Goal: Task Accomplishment & Management: Complete application form

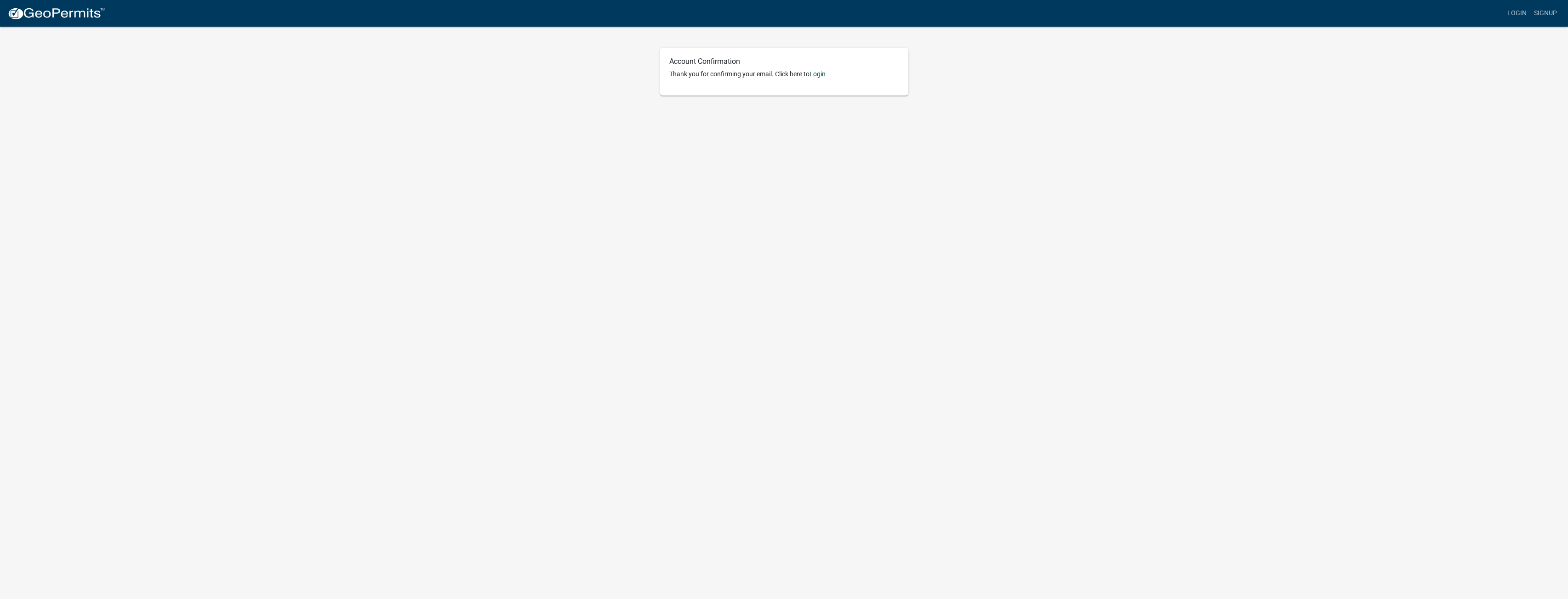
click at [825, 76] on link "Login" at bounding box center [818, 74] width 16 height 7
click at [755, 95] on input "Username" at bounding box center [784, 98] width 143 height 18
type input "davidslocum"
click at [749, 174] on form "Username davidslocum Password Required Forgot Password Forgot Username SIGN IN …" at bounding box center [784, 161] width 143 height 171
click at [746, 188] on button "Forgot Password" at bounding box center [749, 186] width 75 height 17
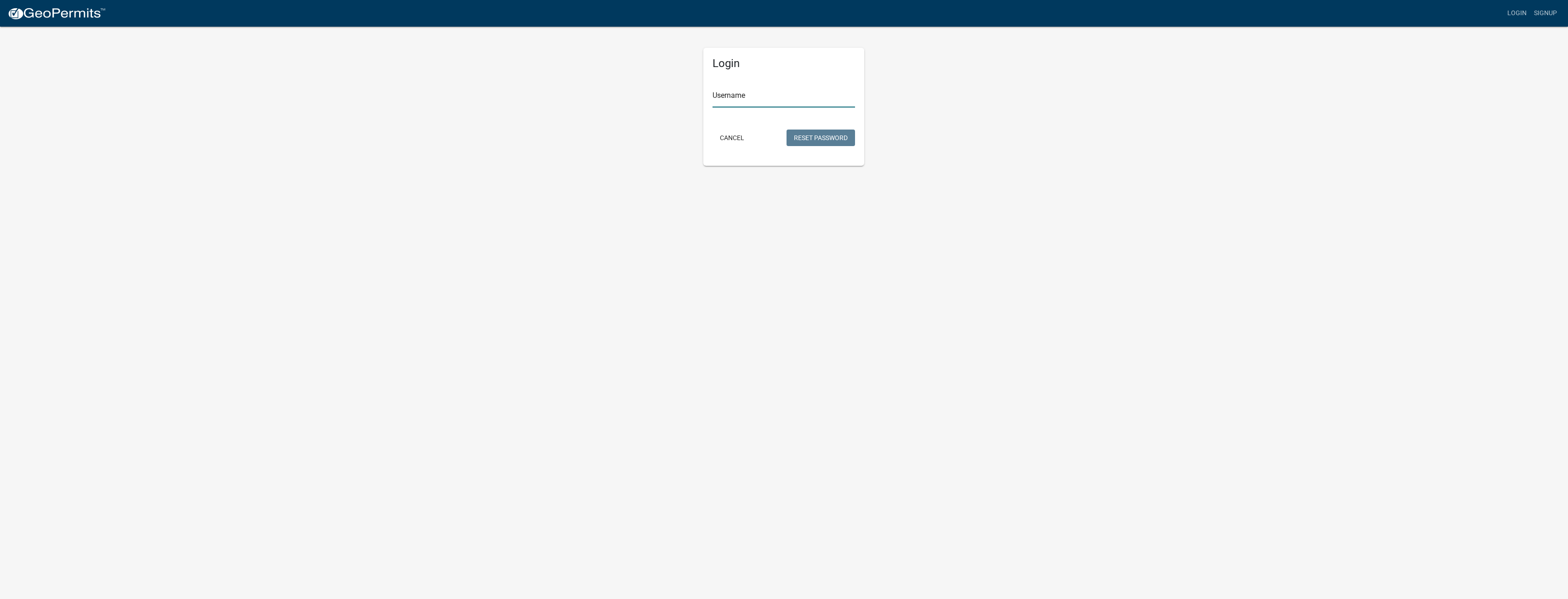
click at [749, 96] on input "Username" at bounding box center [784, 98] width 143 height 18
type input "D"
type input "davidslocum"
click at [824, 138] on button "Reset Password" at bounding box center [820, 138] width 68 height 17
click at [753, 97] on input "text" at bounding box center [784, 98] width 143 height 18
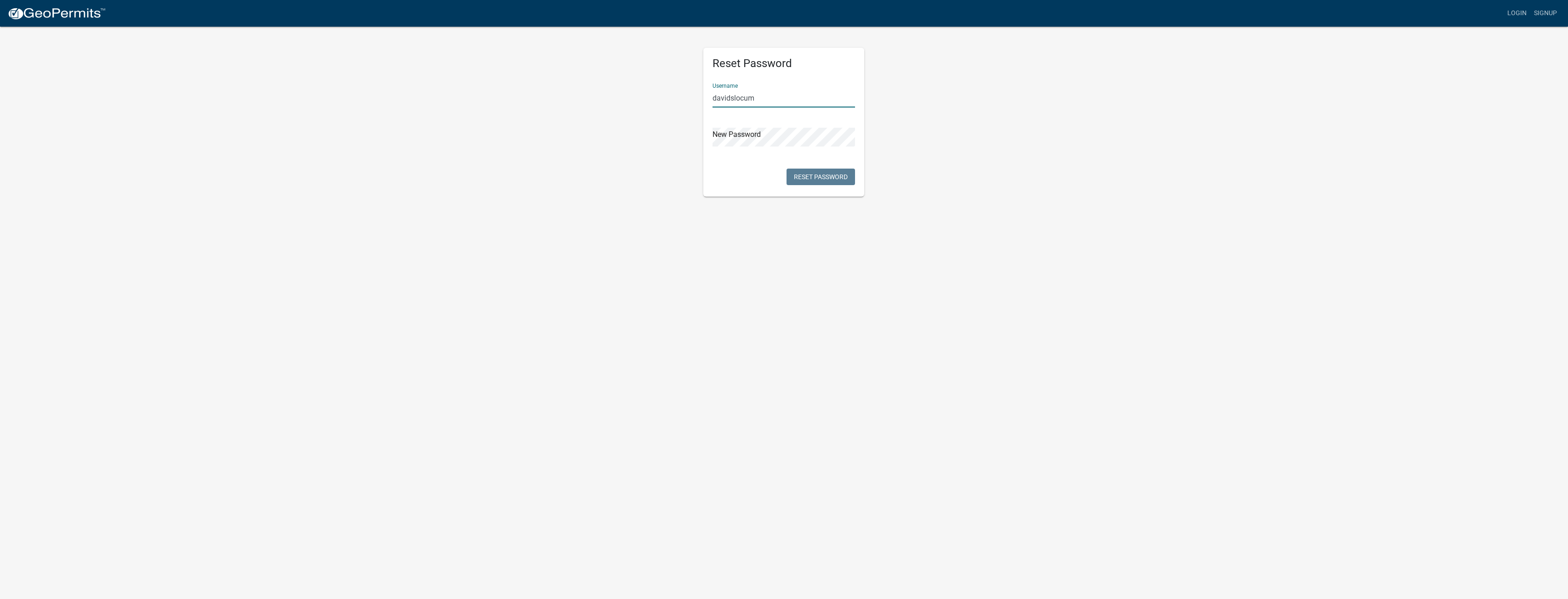
type input "davidslocum"
click at [810, 176] on button "Reset Password" at bounding box center [820, 176] width 68 height 17
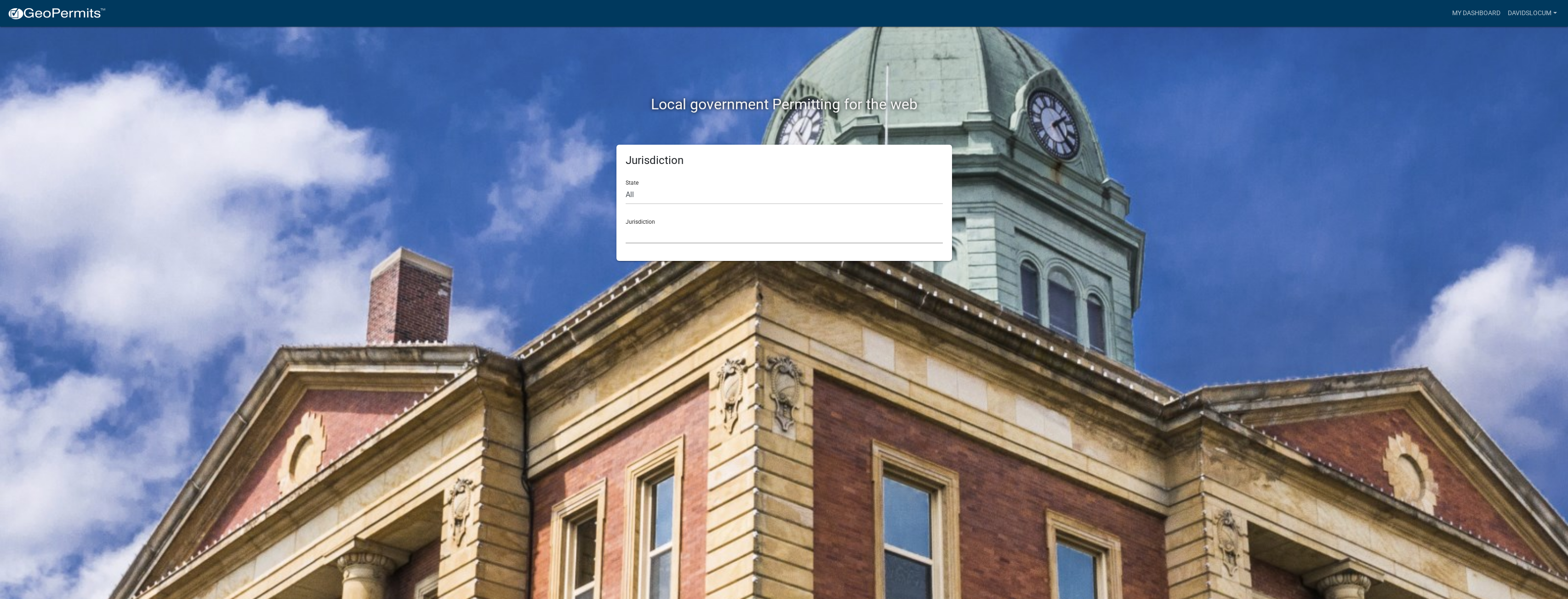
click at [638, 234] on select "Custer County, Colorado Cook County, Georgia Crawford County, Georgia Gilmer Co…" at bounding box center [784, 233] width 317 height 18
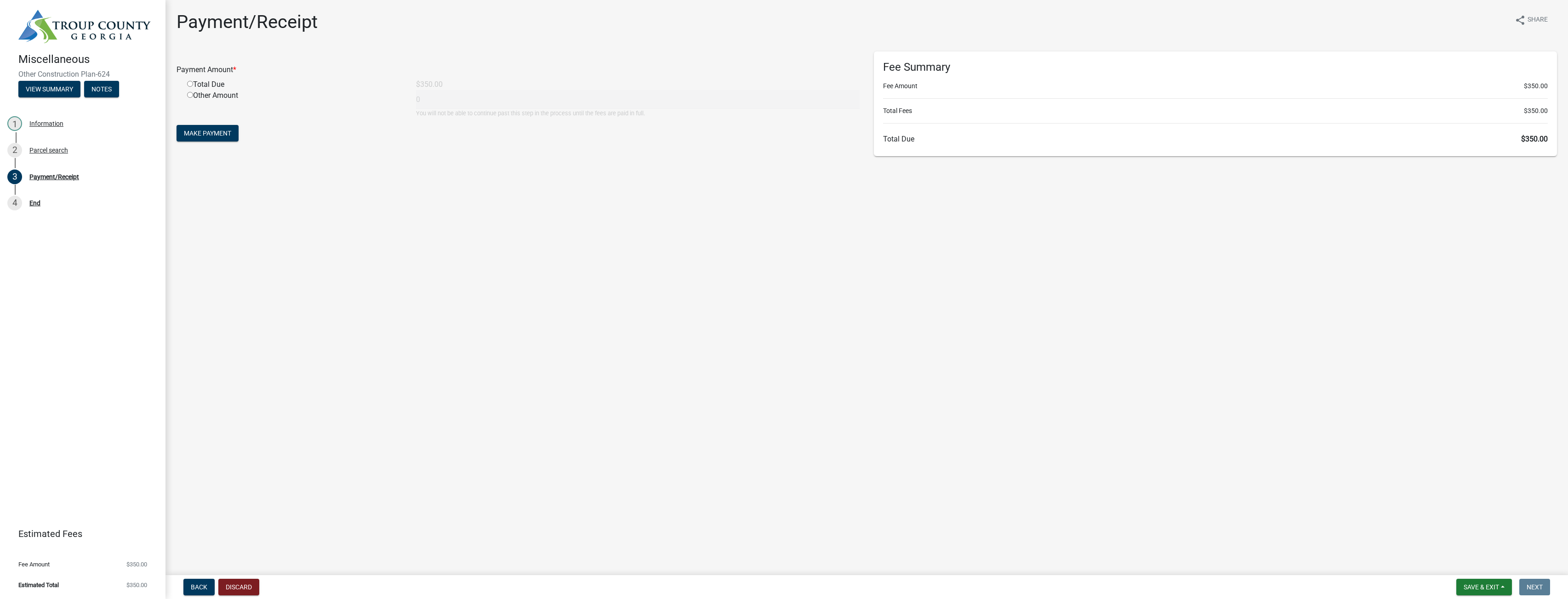
click at [190, 85] on input "radio" at bounding box center [189, 83] width 6 height 6
radio input "true"
type input "350"
click at [189, 133] on span "Make Payment" at bounding box center [207, 133] width 47 height 7
